Goal: Task Accomplishment & Management: Manage account settings

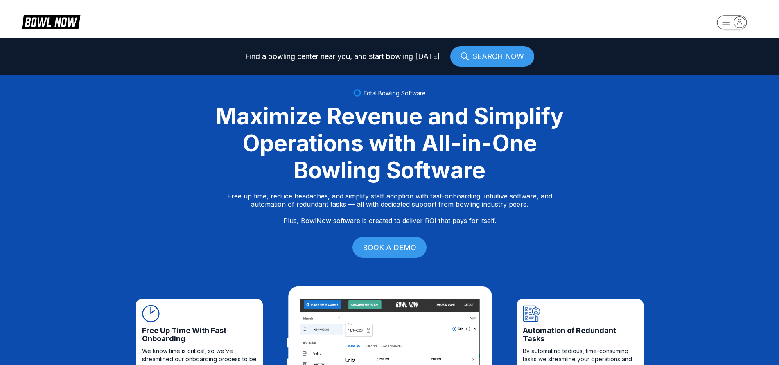
click at [739, 20] on icon "button" at bounding box center [739, 21] width 11 height 11
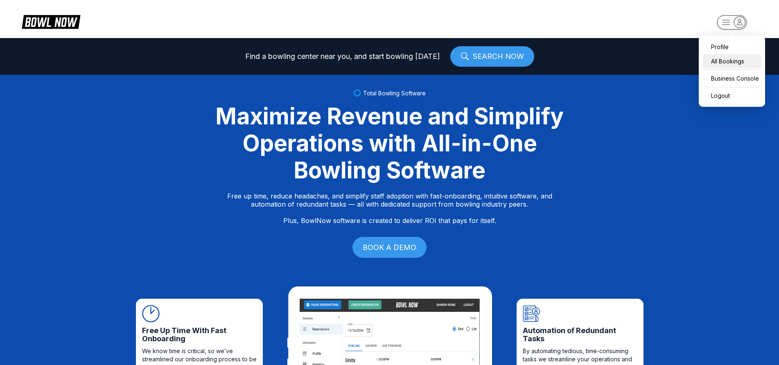
click at [723, 63] on div "All Bookings" at bounding box center [732, 61] width 58 height 14
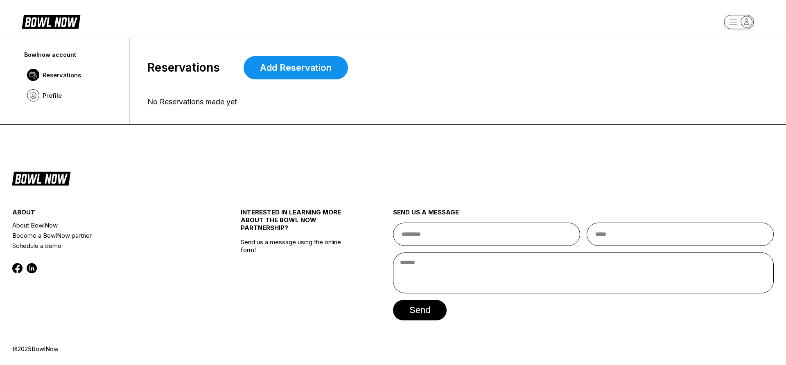
click at [745, 21] on icon "button" at bounding box center [746, 21] width 11 height 11
click at [739, 63] on div "All Bookings" at bounding box center [739, 61] width 58 height 14
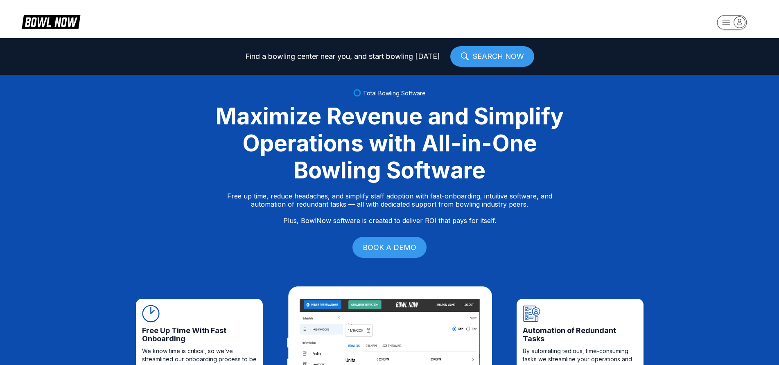
click at [734, 17] on rect "button" at bounding box center [732, 22] width 30 height 14
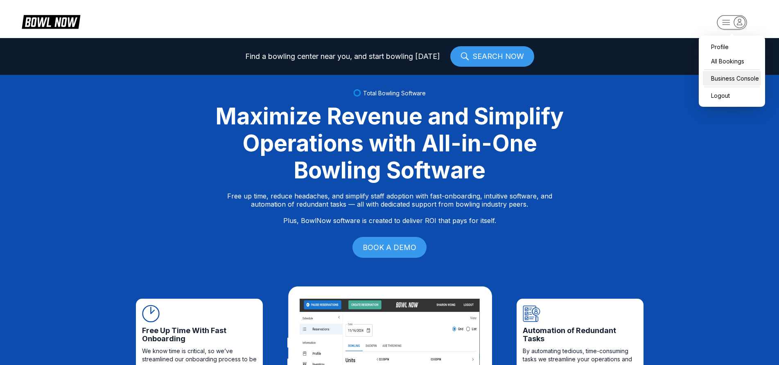
click at [732, 81] on div "Business Console" at bounding box center [732, 78] width 58 height 14
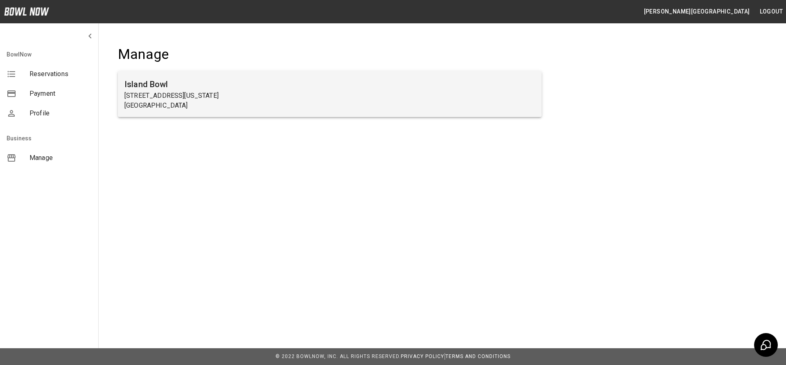
click at [256, 105] on p "[GEOGRAPHIC_DATA]" at bounding box center [329, 106] width 411 height 10
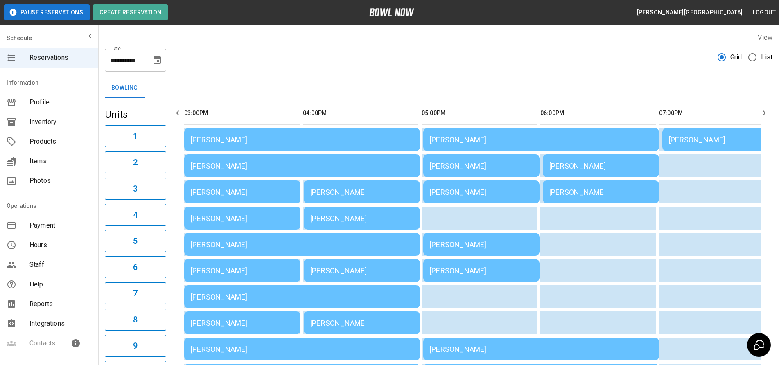
click at [247, 141] on div "[PERSON_NAME]" at bounding box center [302, 140] width 223 height 9
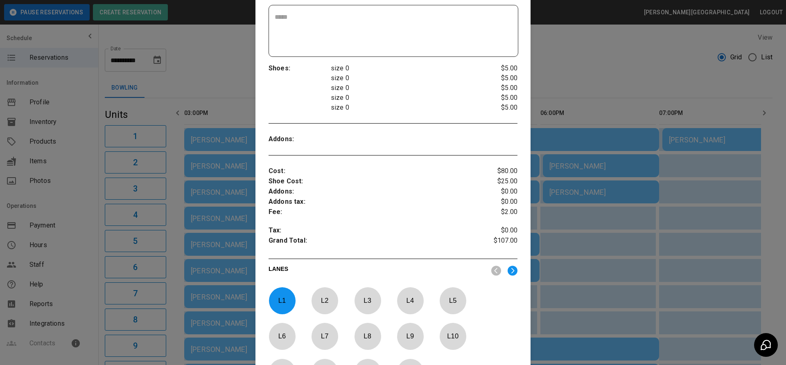
scroll to position [259, 0]
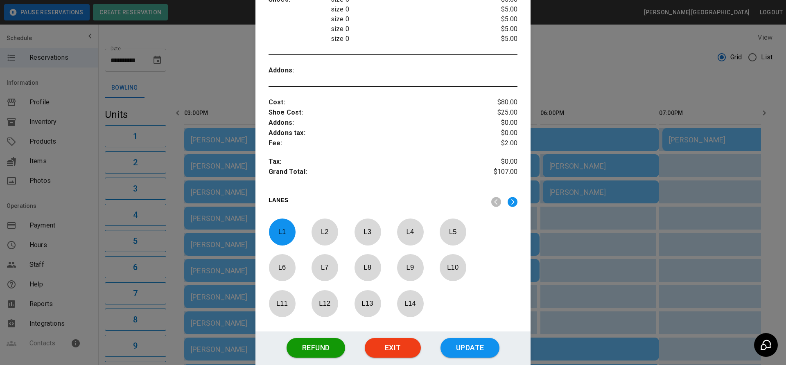
click at [606, 66] on div at bounding box center [393, 182] width 786 height 365
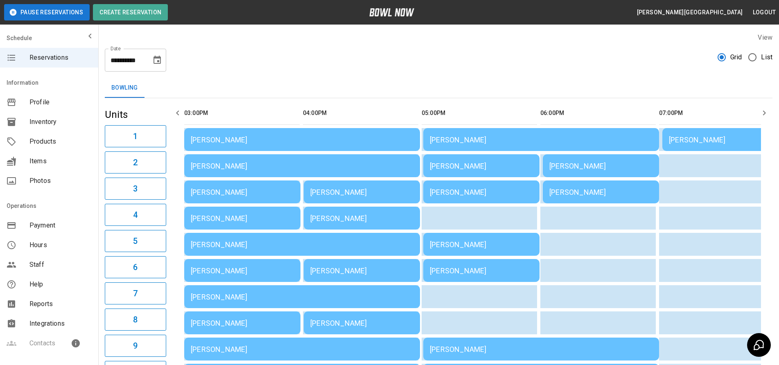
click at [294, 139] on div "[PERSON_NAME]" at bounding box center [302, 140] width 223 height 9
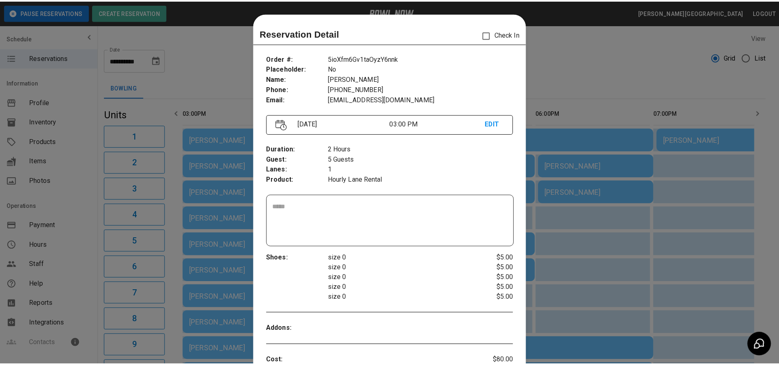
scroll to position [13, 0]
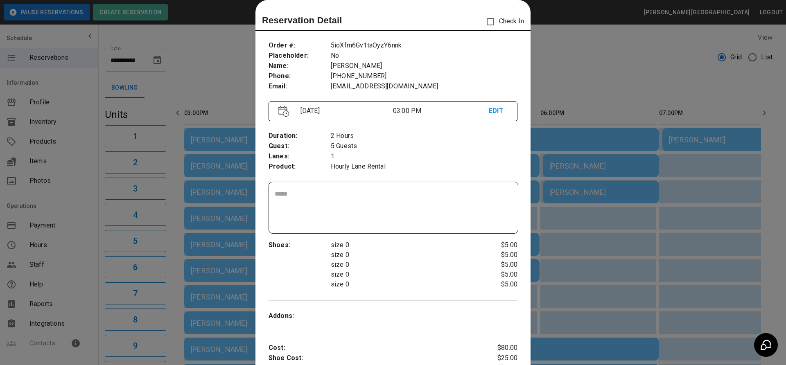
click at [596, 68] on div at bounding box center [393, 182] width 786 height 365
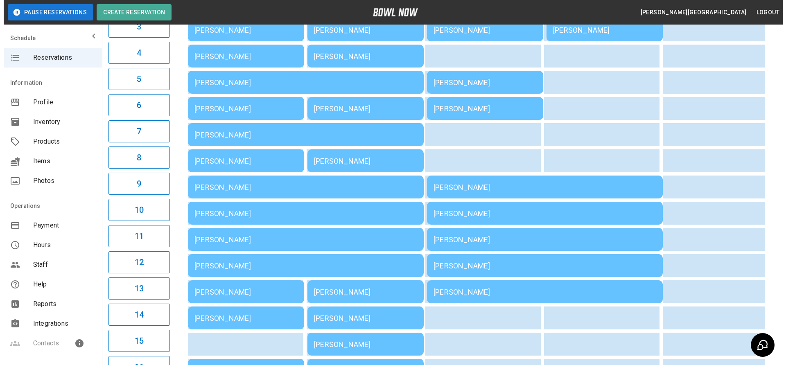
scroll to position [41, 0]
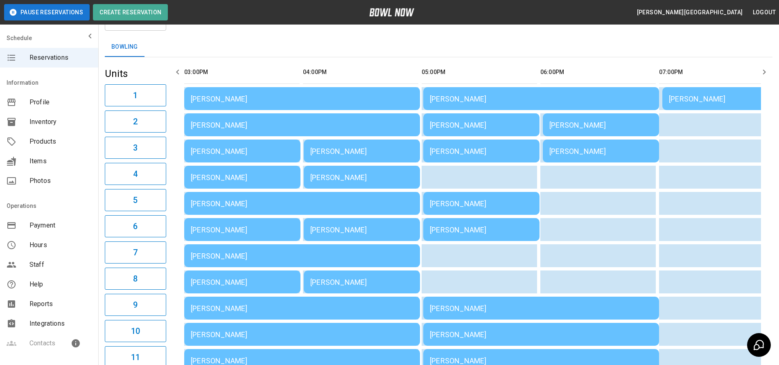
click at [244, 99] on div "[PERSON_NAME]" at bounding box center [302, 99] width 223 height 9
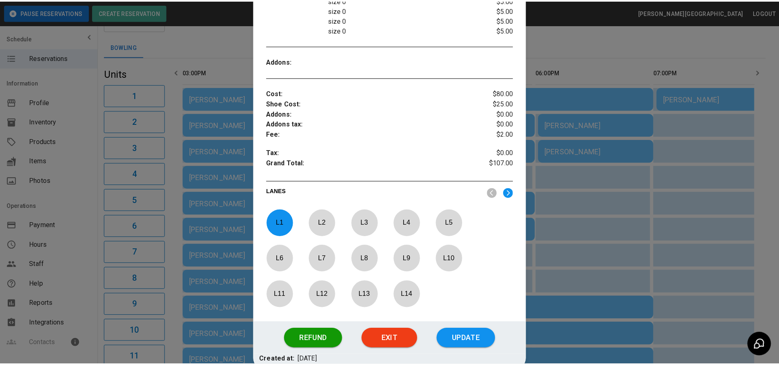
scroll to position [315, 0]
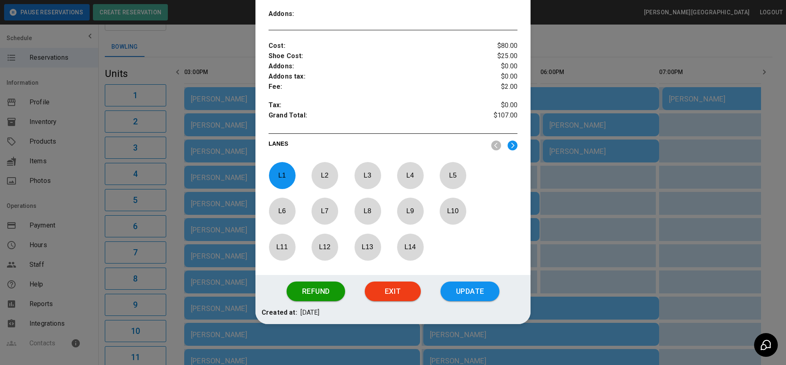
drag, startPoint x: 395, startPoint y: 296, endPoint x: 415, endPoint y: 1, distance: 296.4
click at [395, 296] on button "Exit" at bounding box center [393, 292] width 56 height 20
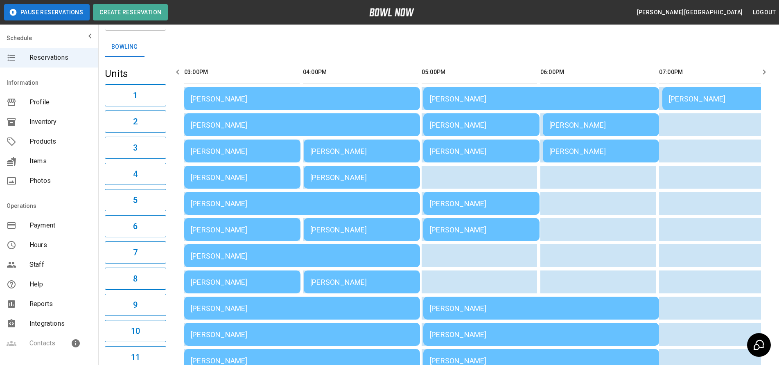
drag, startPoint x: 380, startPoint y: 32, endPoint x: 380, endPoint y: 20, distance: 11.9
click at [380, 25] on div "**********" at bounding box center [438, 249] width 681 height 528
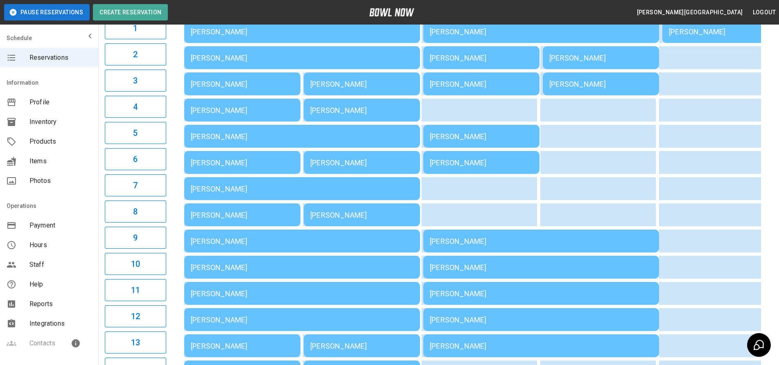
scroll to position [109, 0]
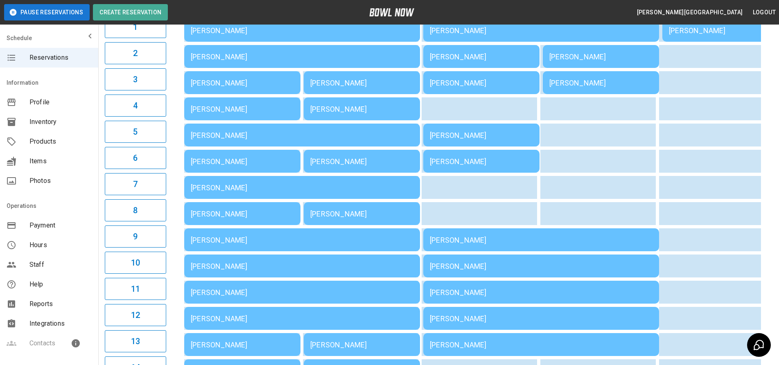
click at [760, 13] on button "Logout" at bounding box center [764, 12] width 29 height 15
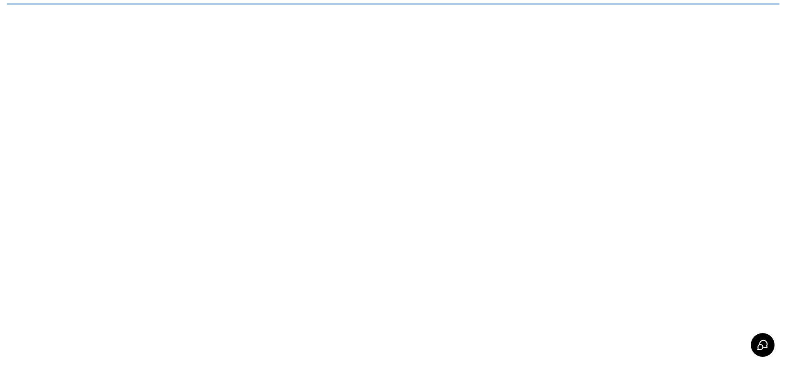
scroll to position [0, 0]
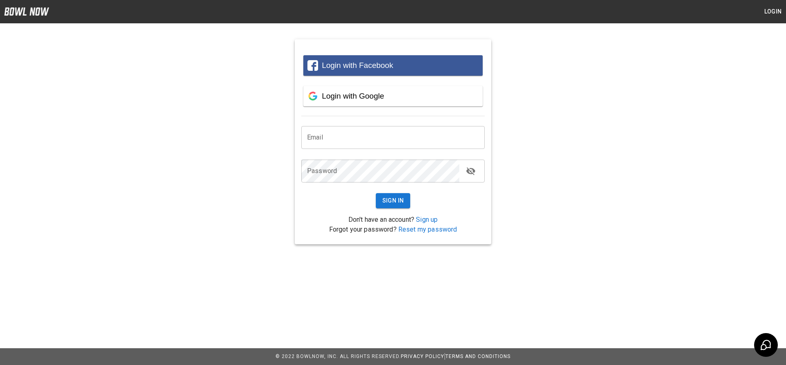
type input "**********"
click at [470, 171] on icon "toggle password visibility" at bounding box center [470, 171] width 9 height 8
click at [398, 195] on button "Sign In" at bounding box center [393, 200] width 35 height 15
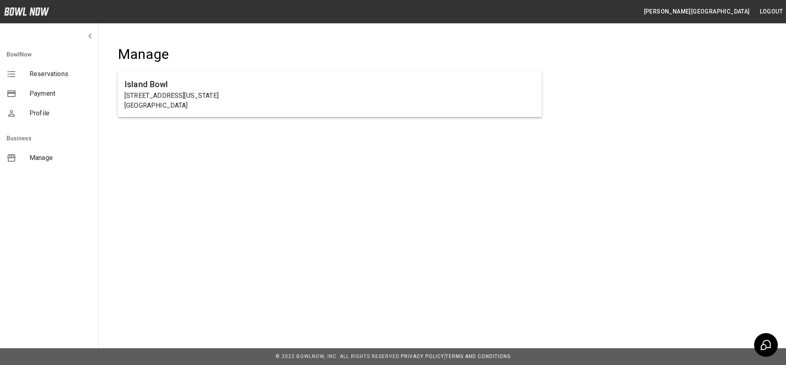
click at [772, 12] on button "Logout" at bounding box center [771, 11] width 29 height 15
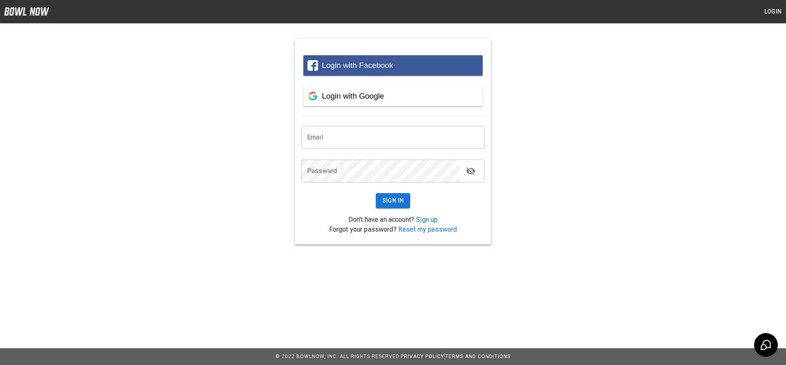
type input "**********"
click at [468, 175] on icon "toggle password visibility" at bounding box center [471, 171] width 10 height 10
